Goal: Book appointment/travel/reservation

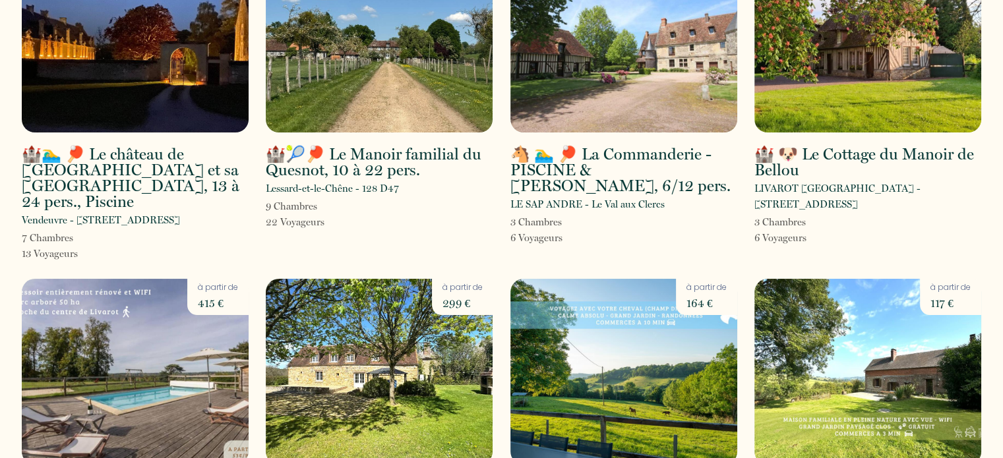
scroll to position [66, 0]
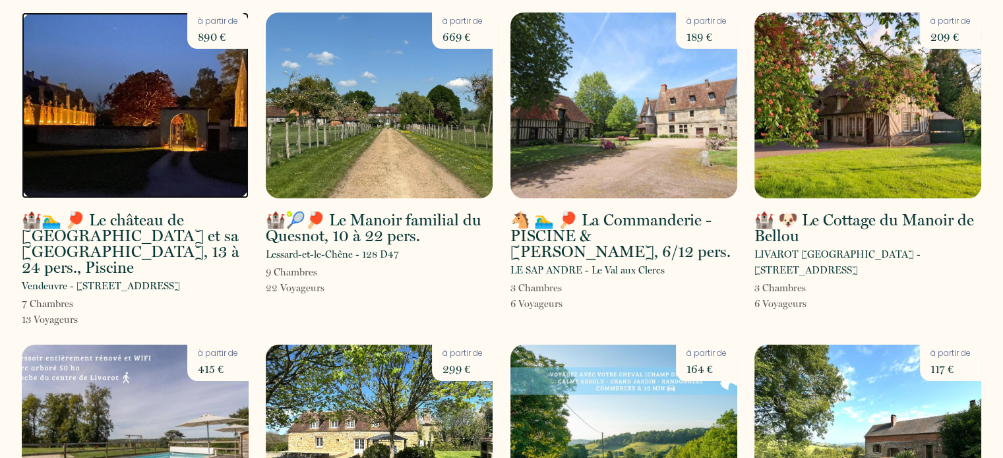
click at [60, 132] on img at bounding box center [135, 106] width 227 height 186
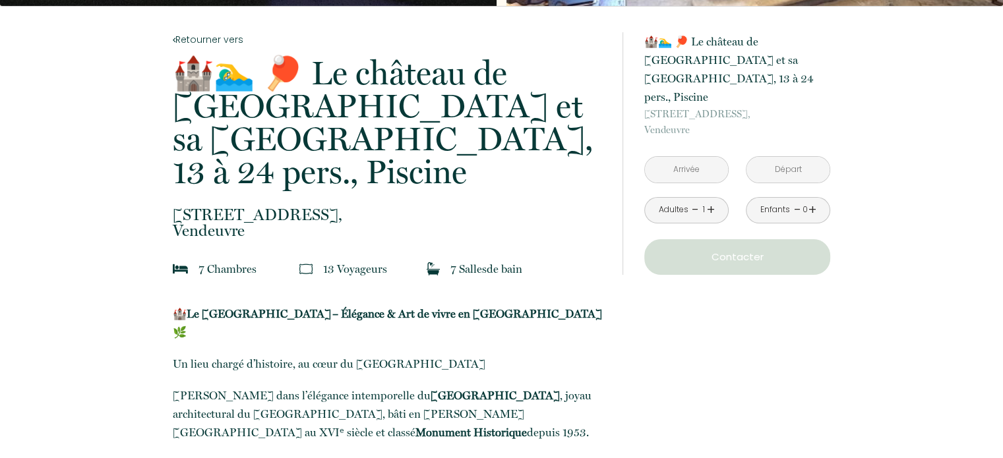
scroll to position [330, 0]
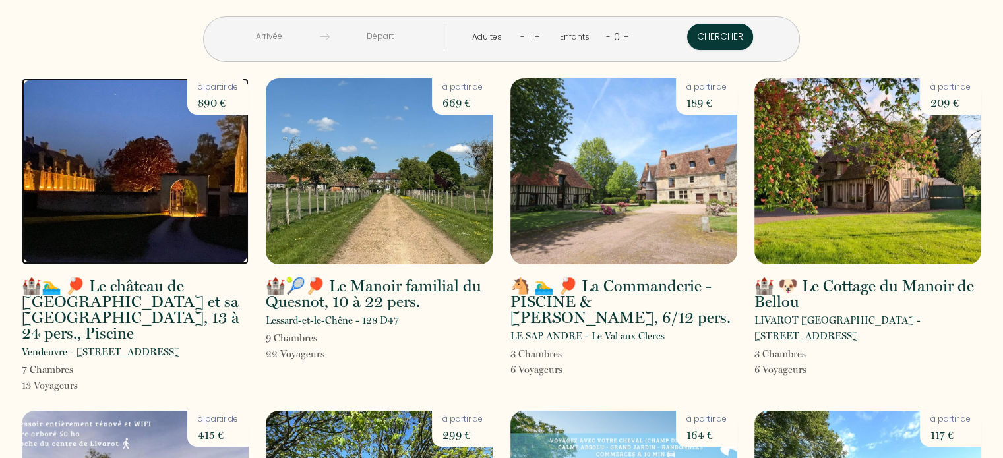
click at [184, 199] on img at bounding box center [135, 171] width 227 height 186
